Goal: Transaction & Acquisition: Book appointment/travel/reservation

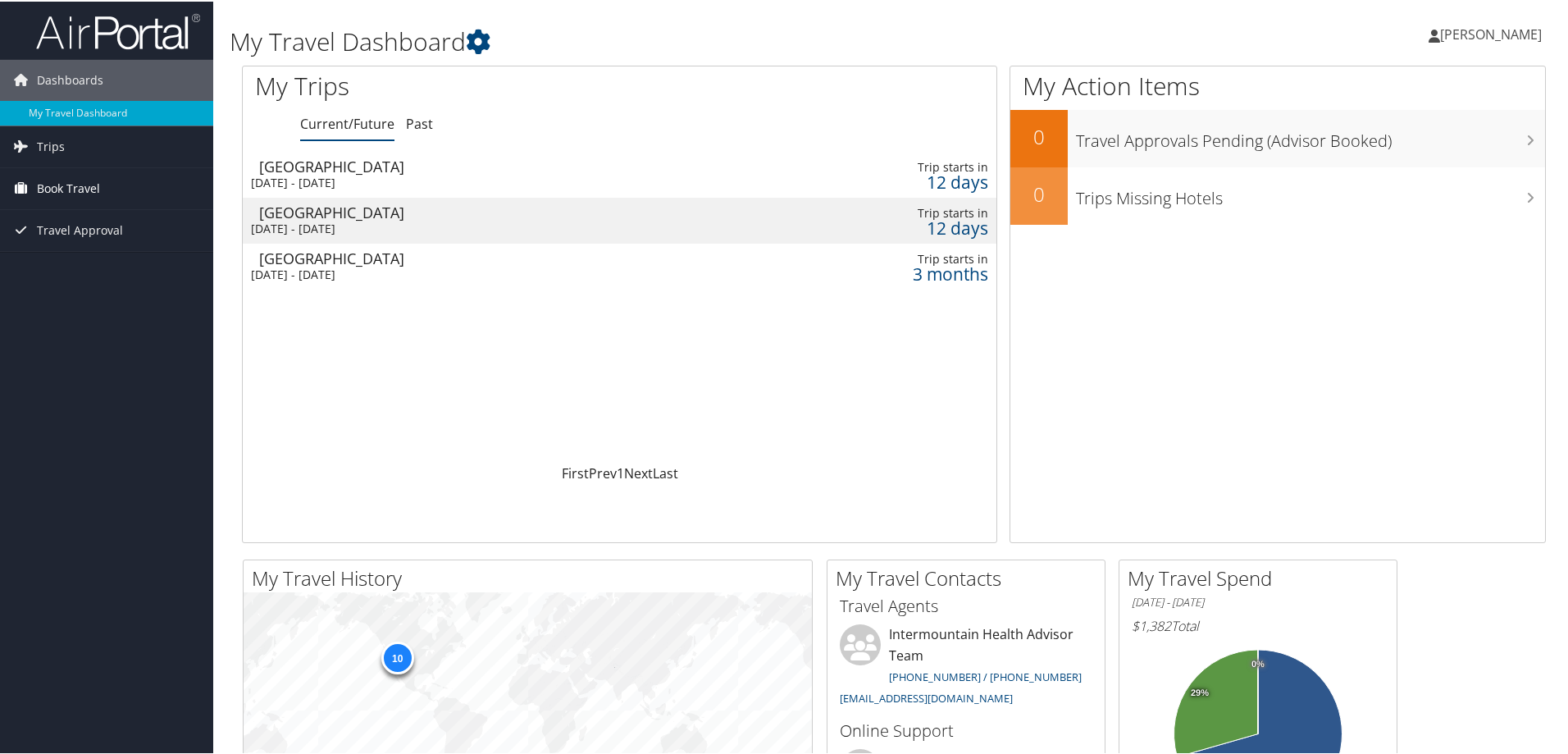
click at [64, 173] on span "Book Travel" at bounding box center [68, 187] width 63 height 41
click at [87, 266] on link "Book/Manage Online Trips" at bounding box center [107, 269] width 213 height 25
